Goal: Task Accomplishment & Management: Manage account settings

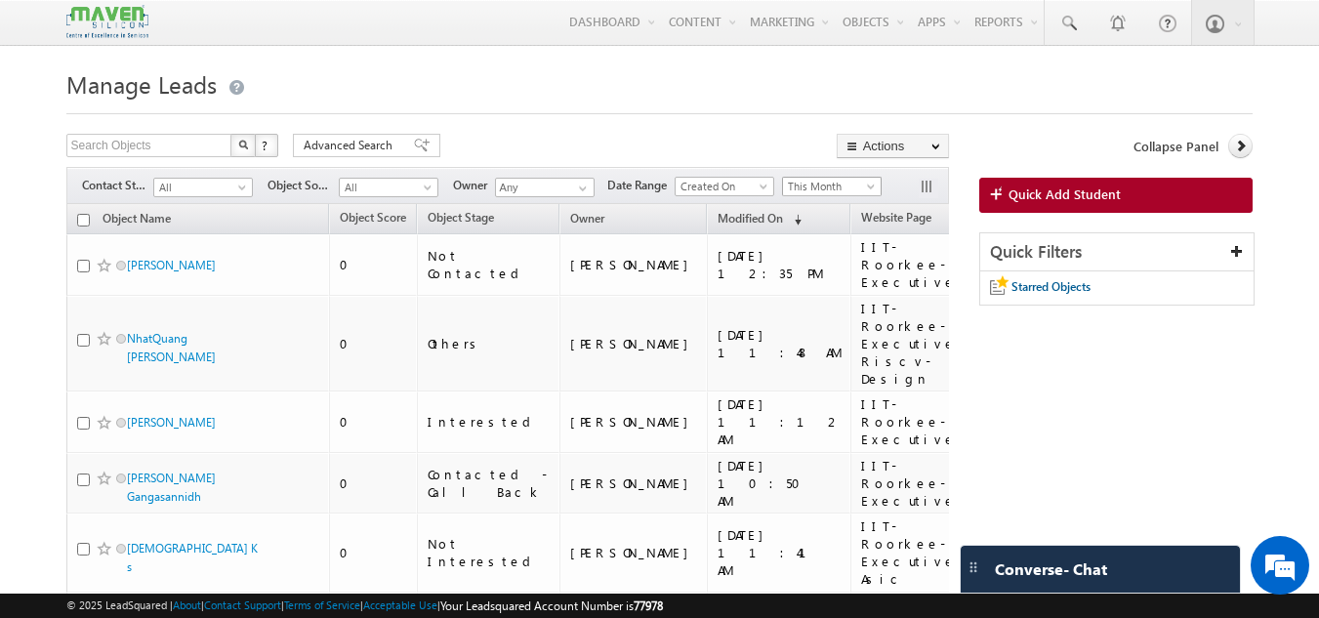
drag, startPoint x: 841, startPoint y: 191, endPoint x: 829, endPoint y: 200, distance: 14.6
click at [841, 191] on span "This Month" at bounding box center [829, 187] width 93 height 18
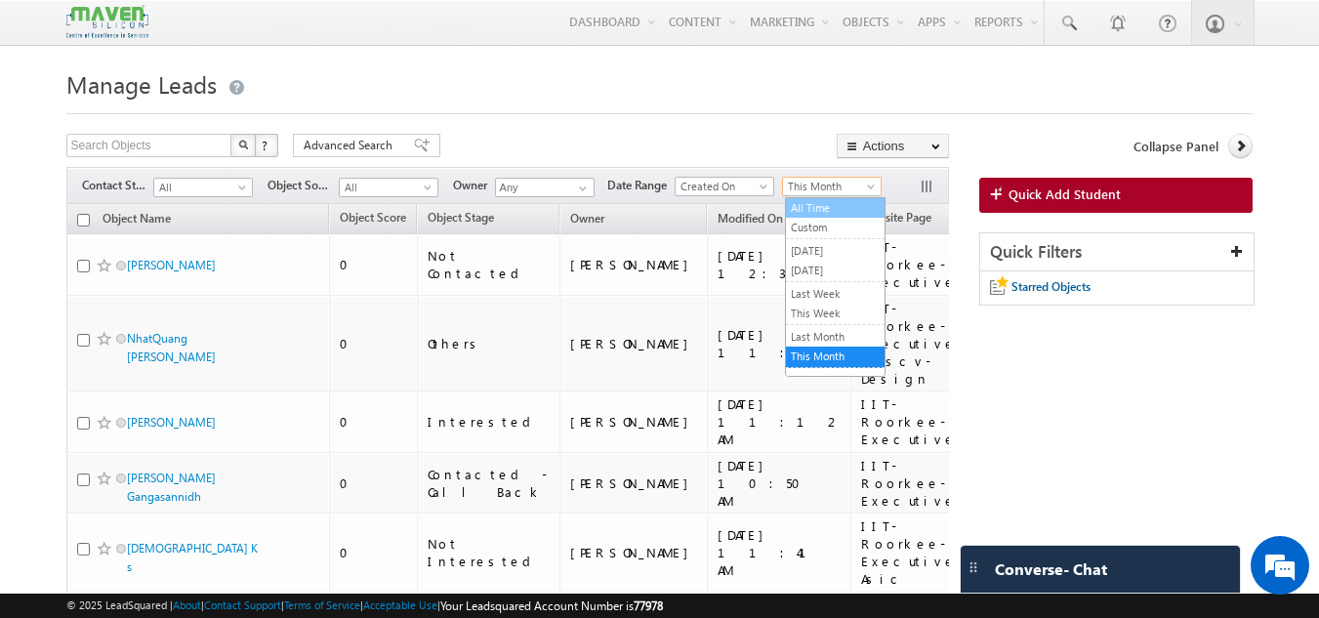
click at [814, 187] on span "This Month" at bounding box center [829, 187] width 93 height 18
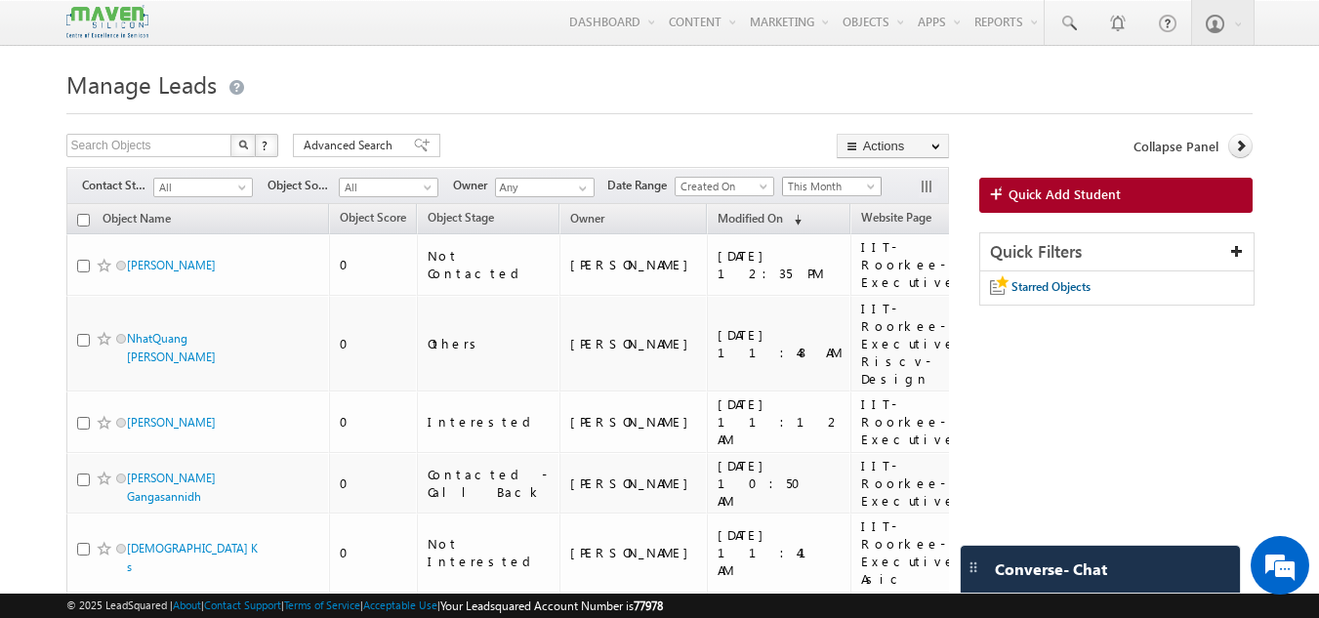
click at [816, 193] on span "This Month" at bounding box center [829, 187] width 93 height 18
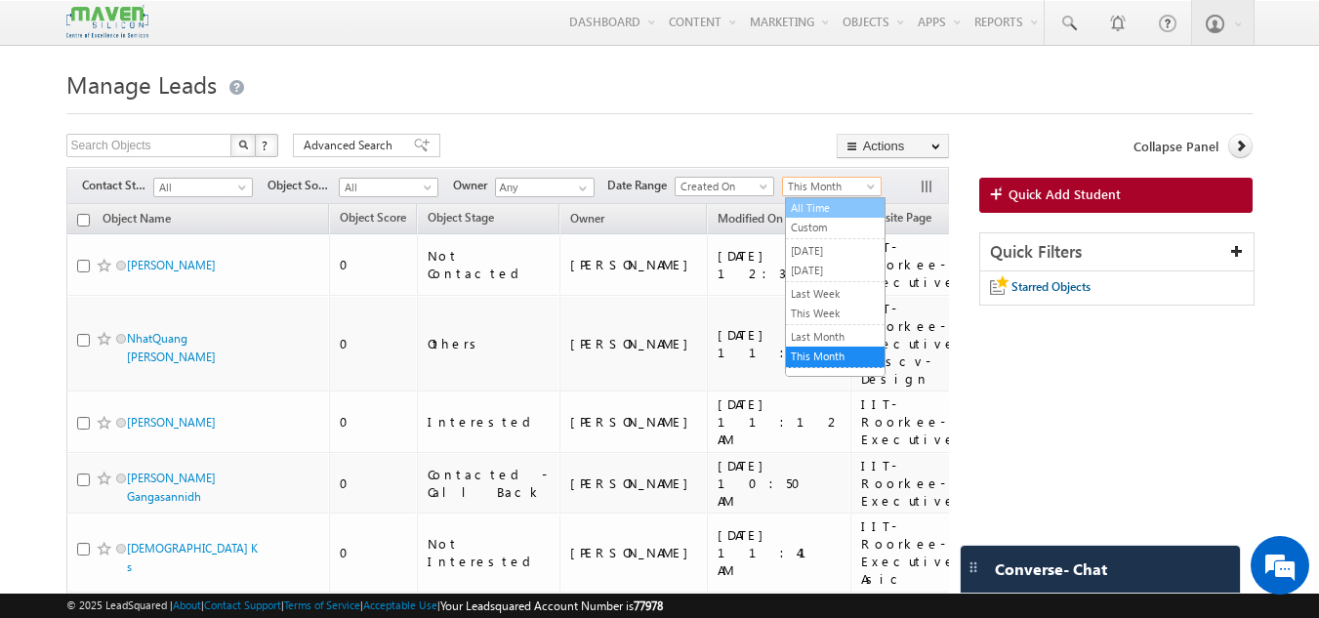
click at [816, 213] on link "All Time" at bounding box center [835, 208] width 99 height 18
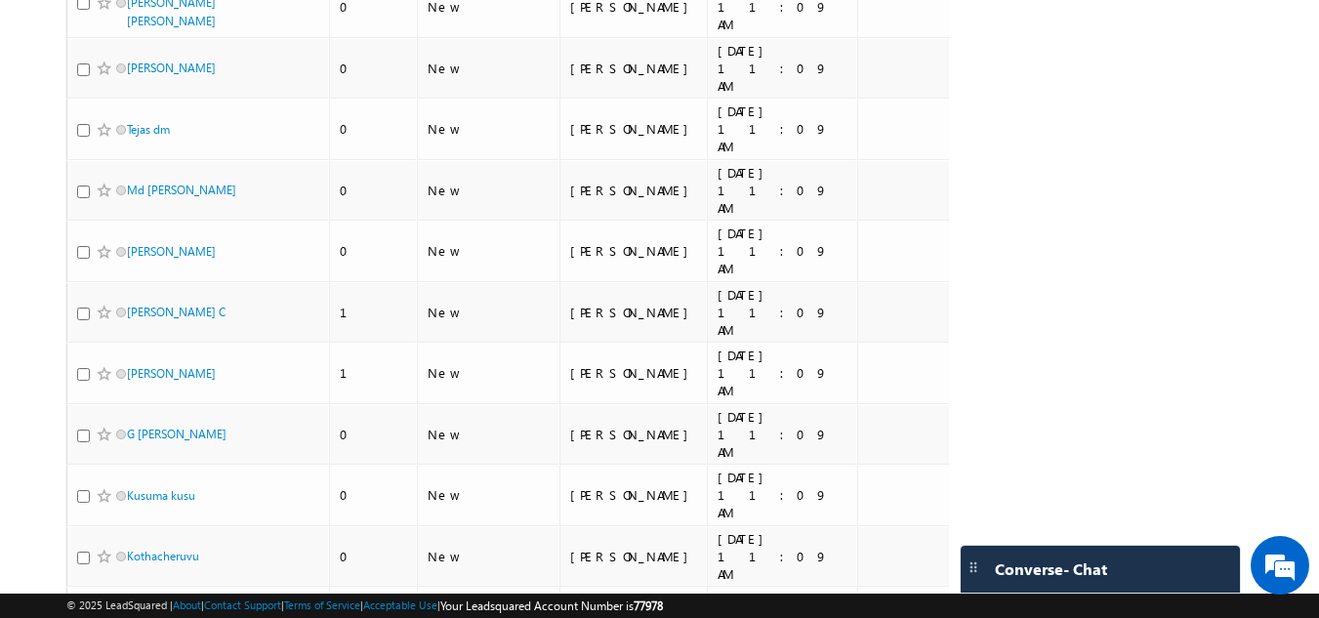
scroll to position [6658, 0]
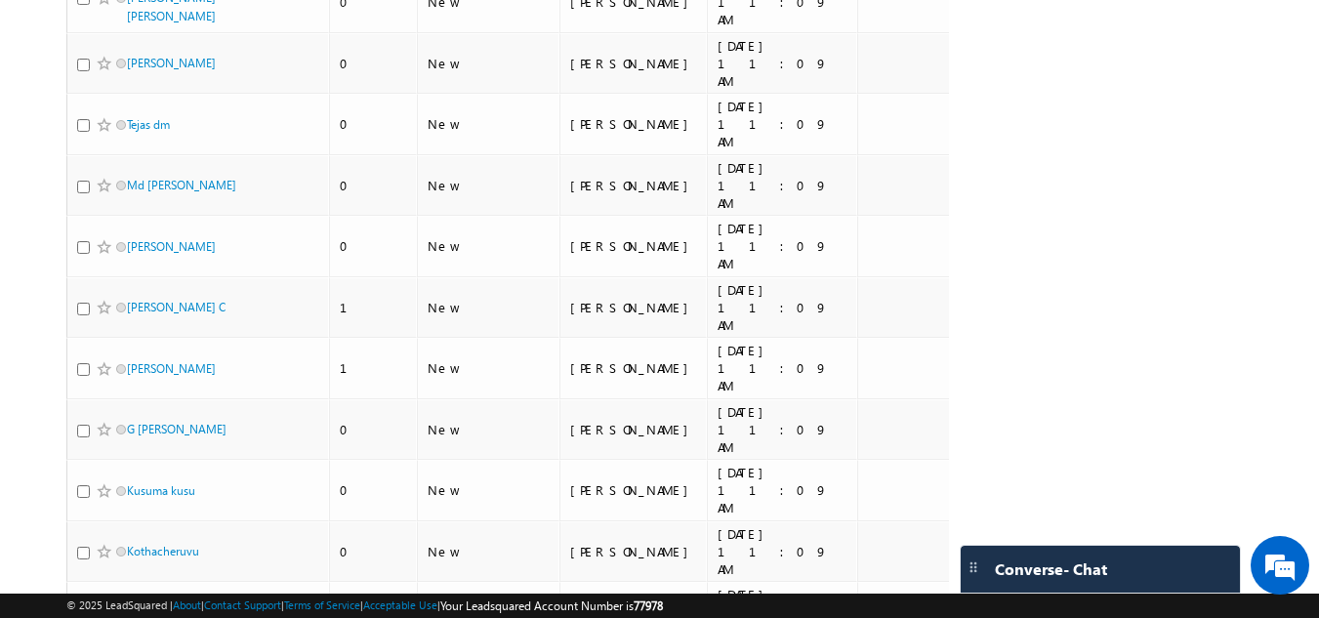
click at [133, 548] on li "25" at bounding box center [132, 544] width 47 height 20
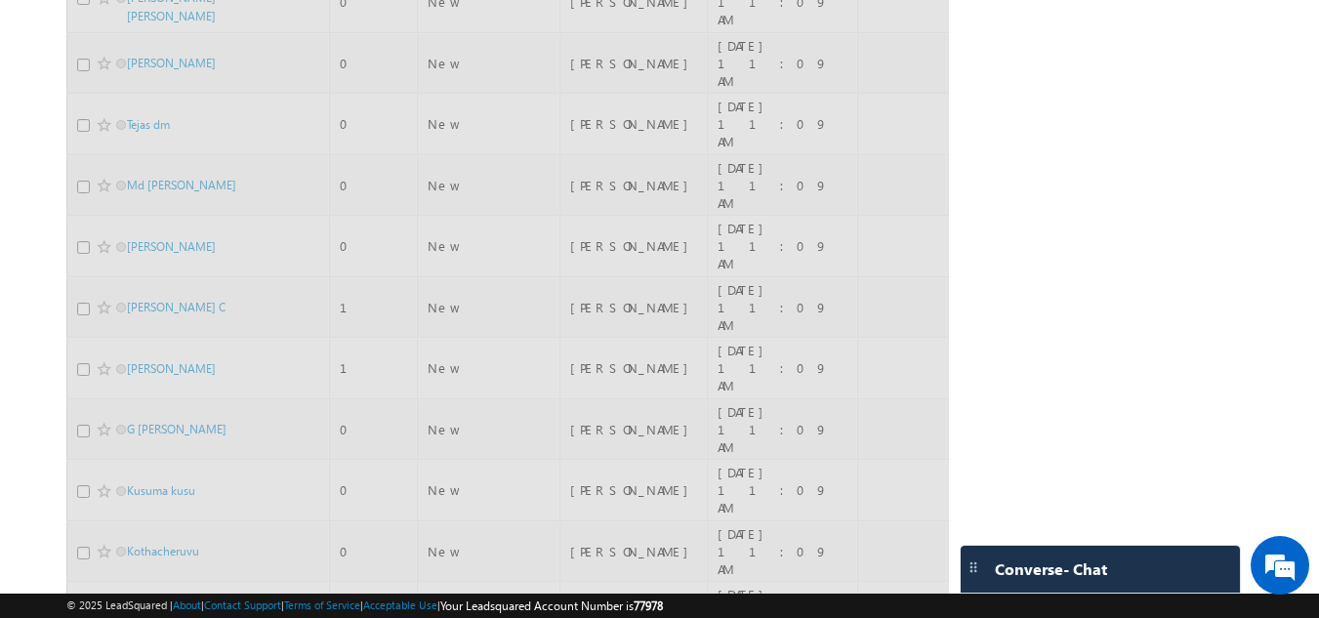
scroll to position [942, 0]
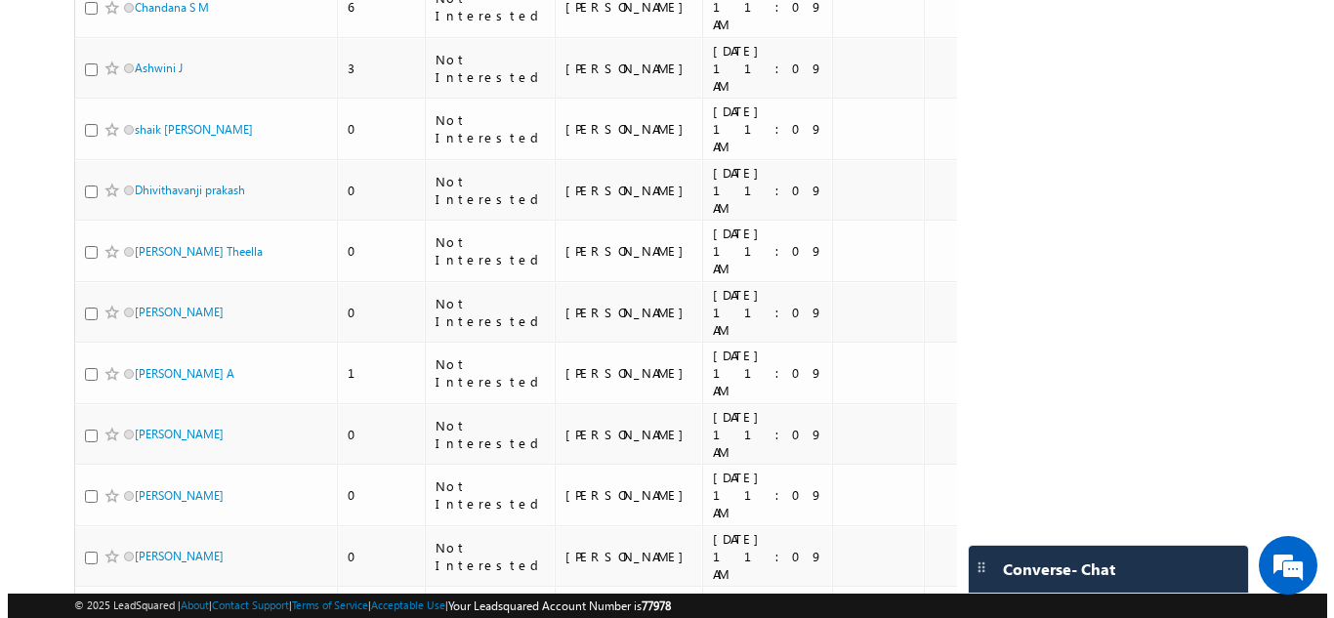
scroll to position [98, 0]
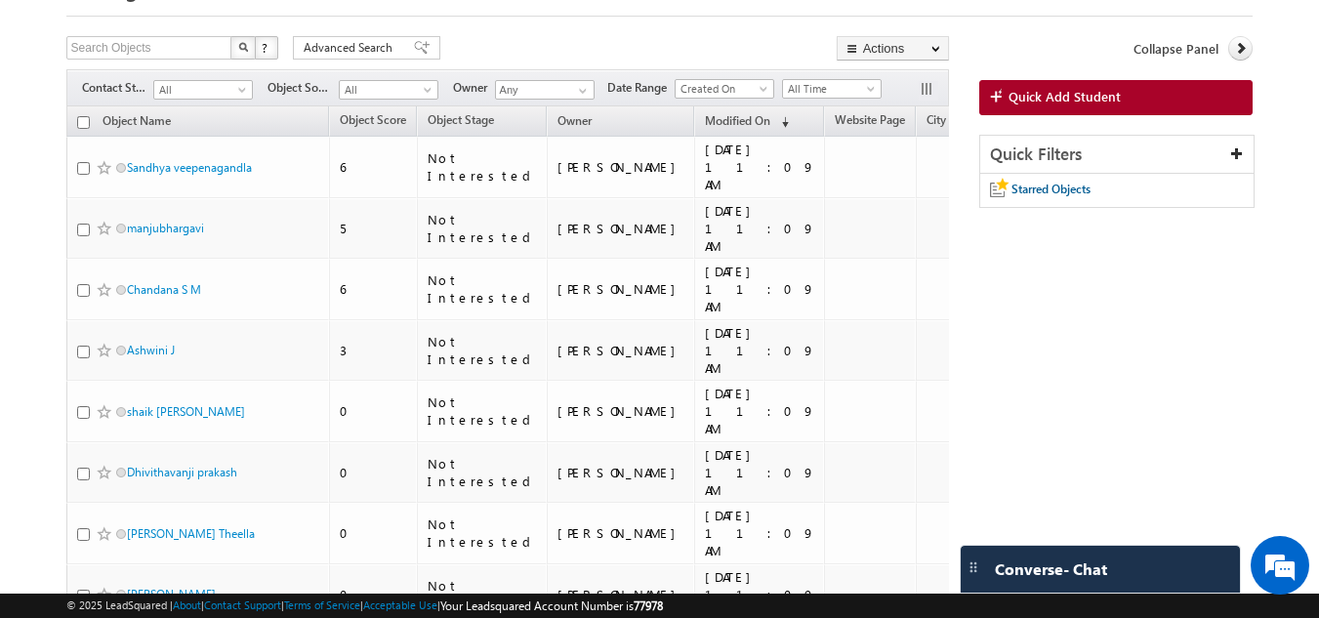
click at [80, 126] on input "checkbox" at bounding box center [83, 122] width 13 height 13
checkbox input "true"
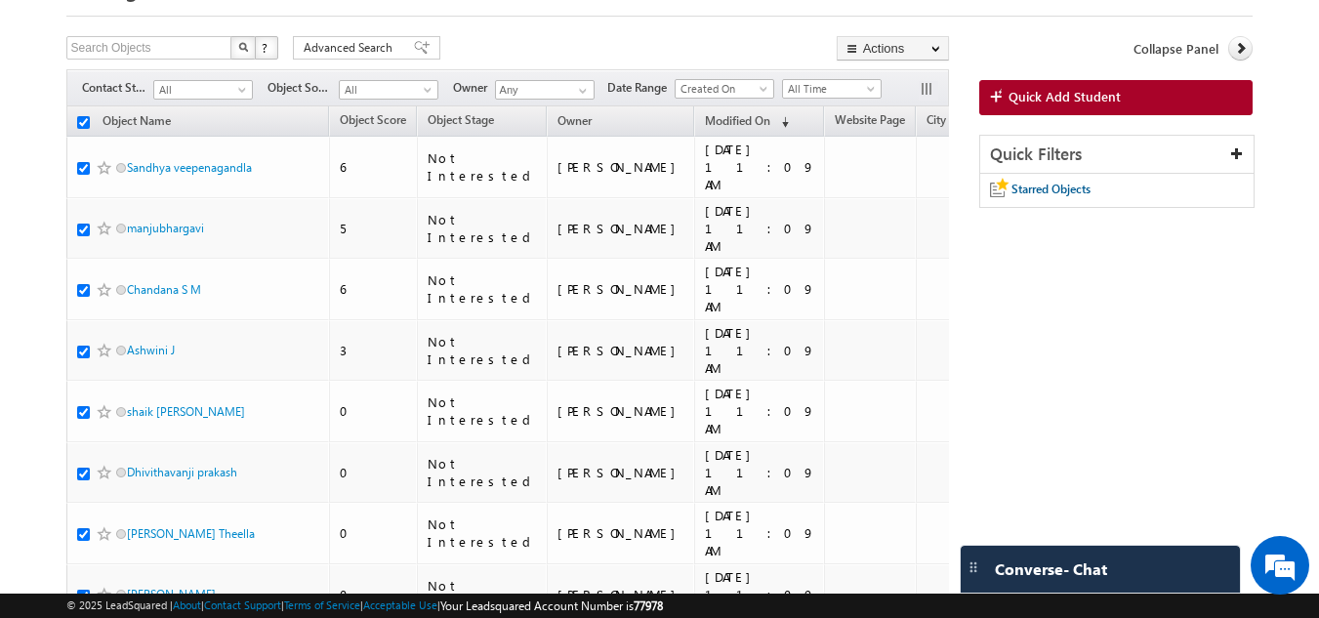
checkbox input "true"
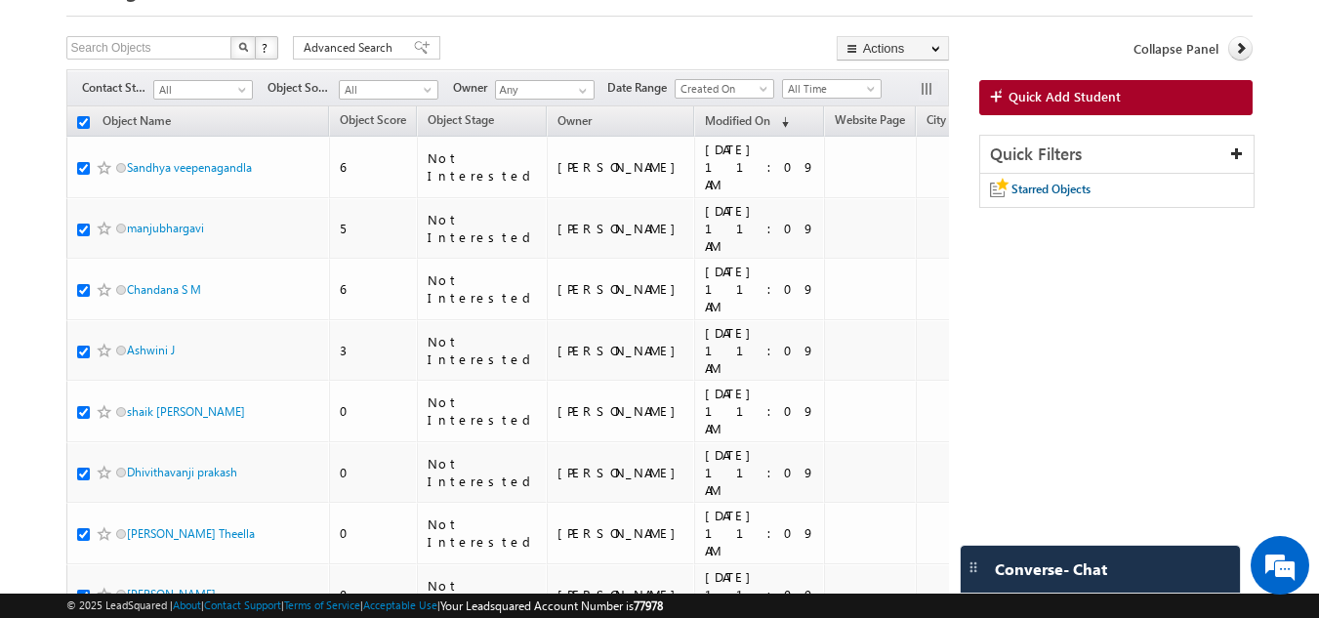
checkbox input "true"
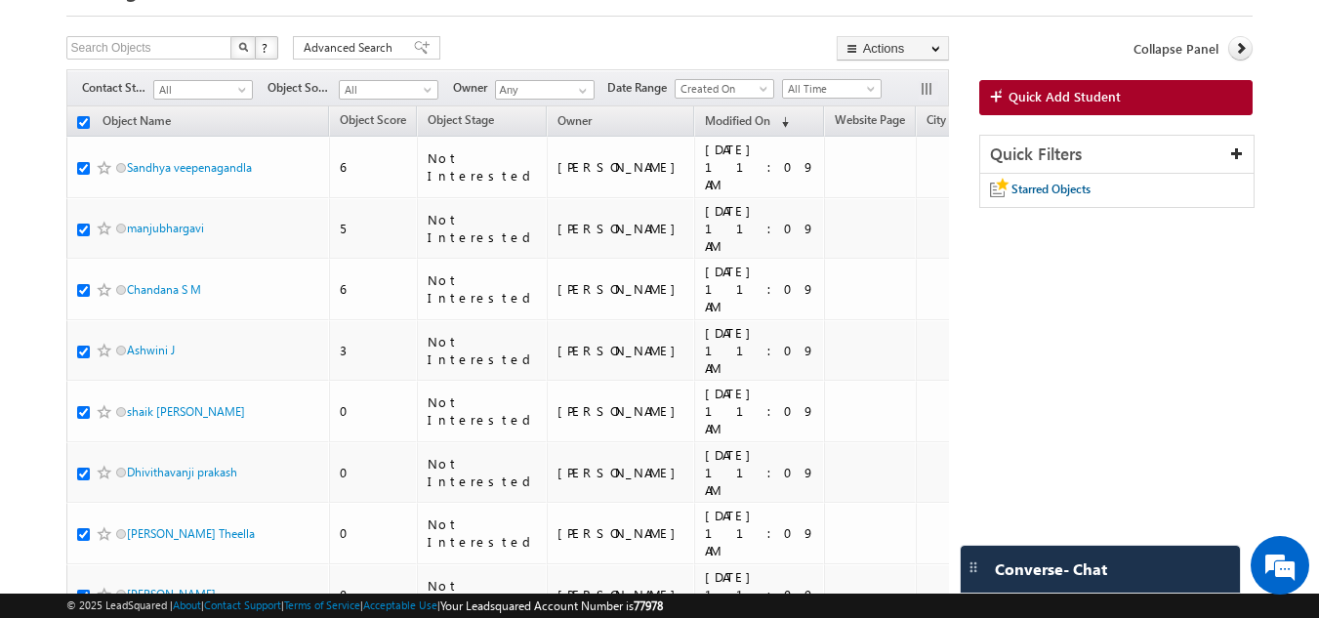
checkbox input "true"
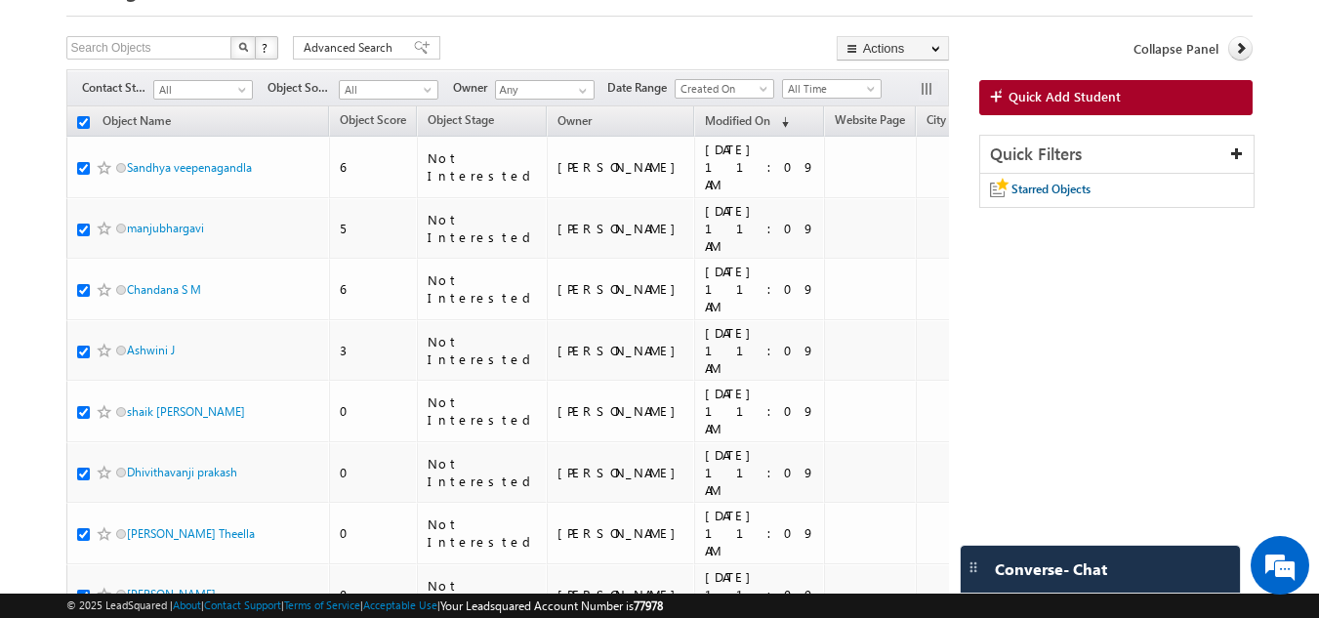
checkbox input "true"
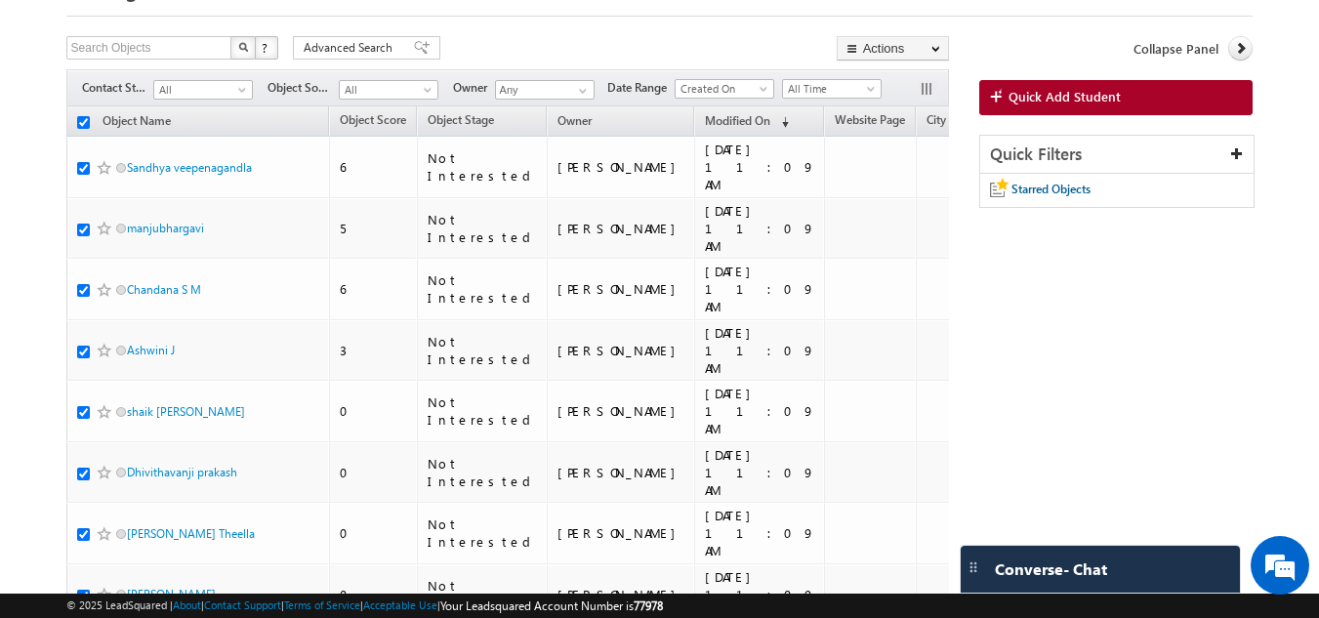
checkbox input "true"
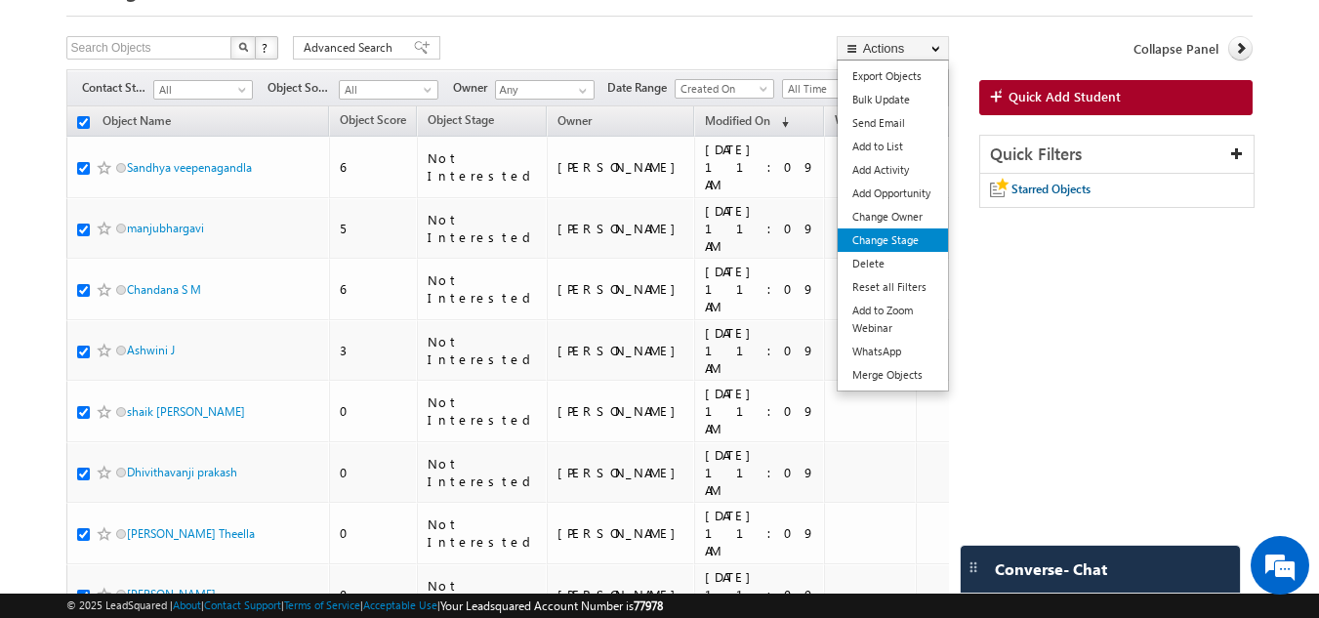
click at [869, 233] on link "Change Stage" at bounding box center [893, 239] width 110 height 23
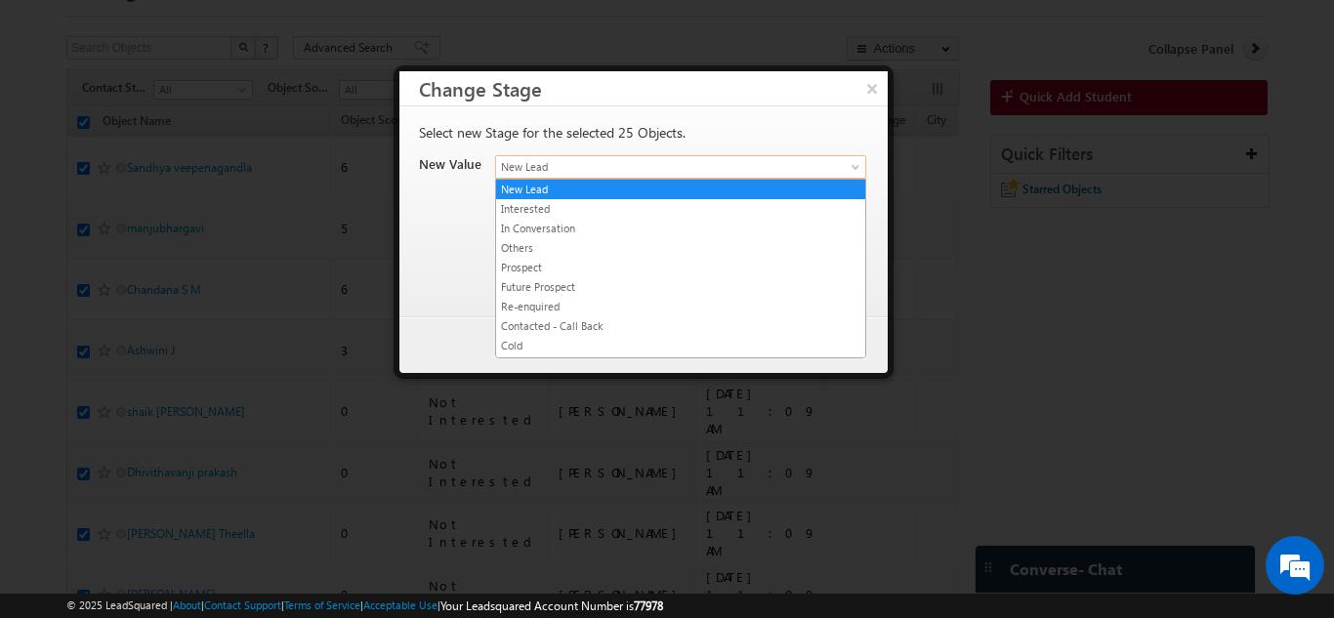
click at [625, 161] on span "New Lead" at bounding box center [657, 167] width 323 height 18
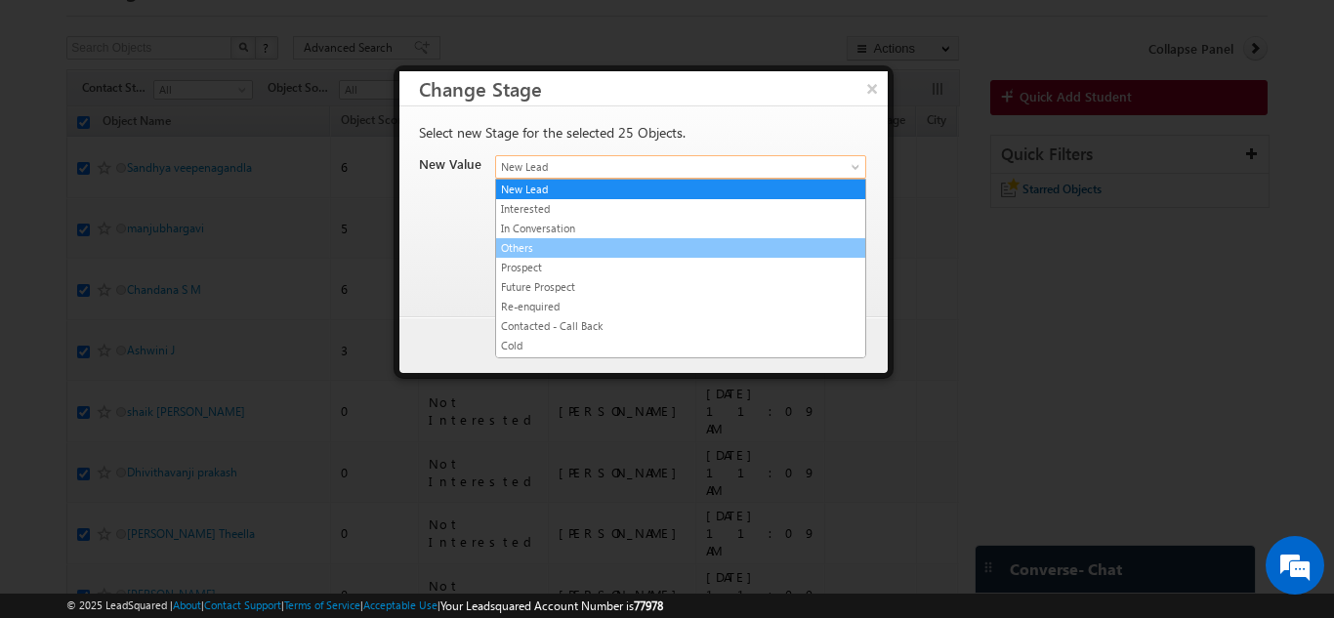
click at [556, 239] on link "Others" at bounding box center [680, 248] width 369 height 18
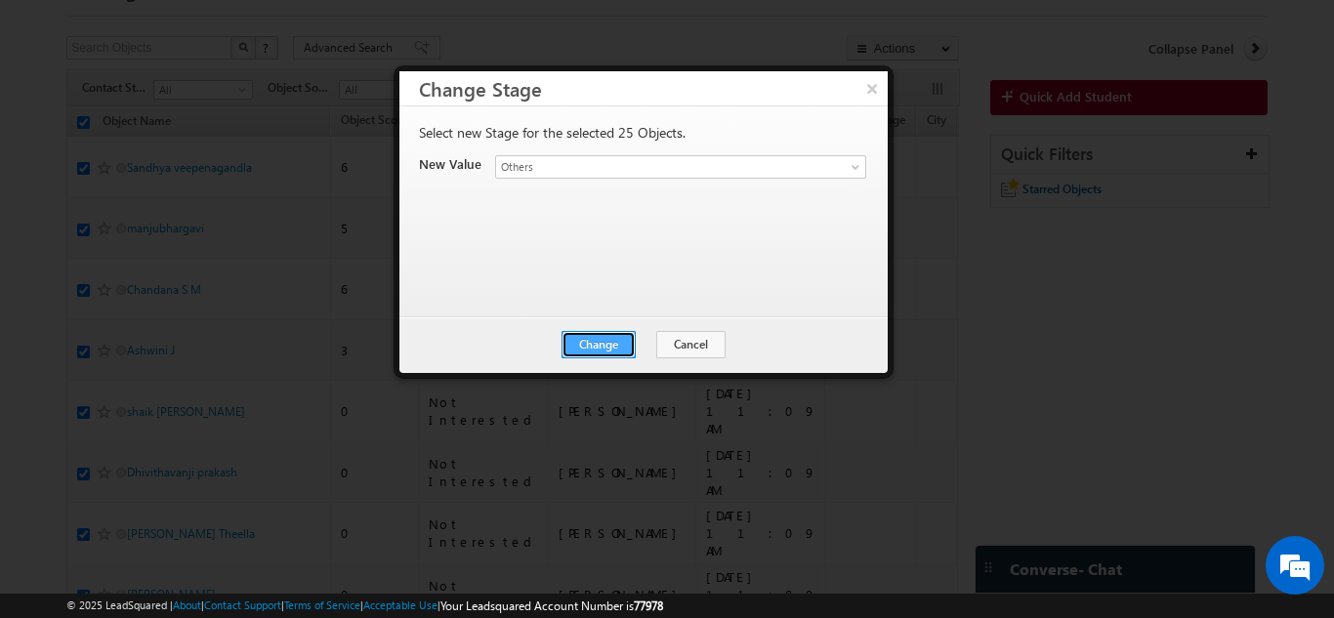
click at [595, 340] on button "Change" at bounding box center [598, 344] width 74 height 27
